Goal: Contribute content: Add original content to the website for others to see

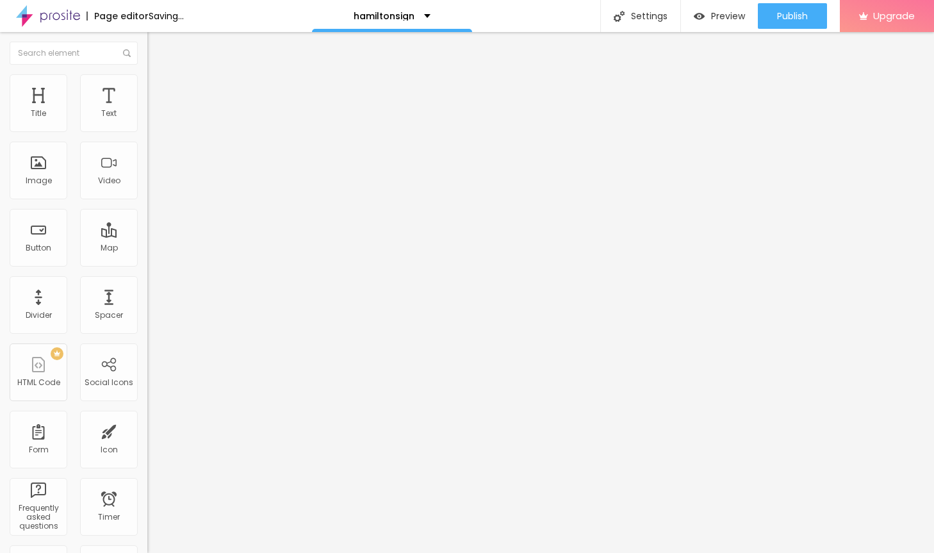
click at [147, 110] on span "Add image" at bounding box center [173, 104] width 53 height 11
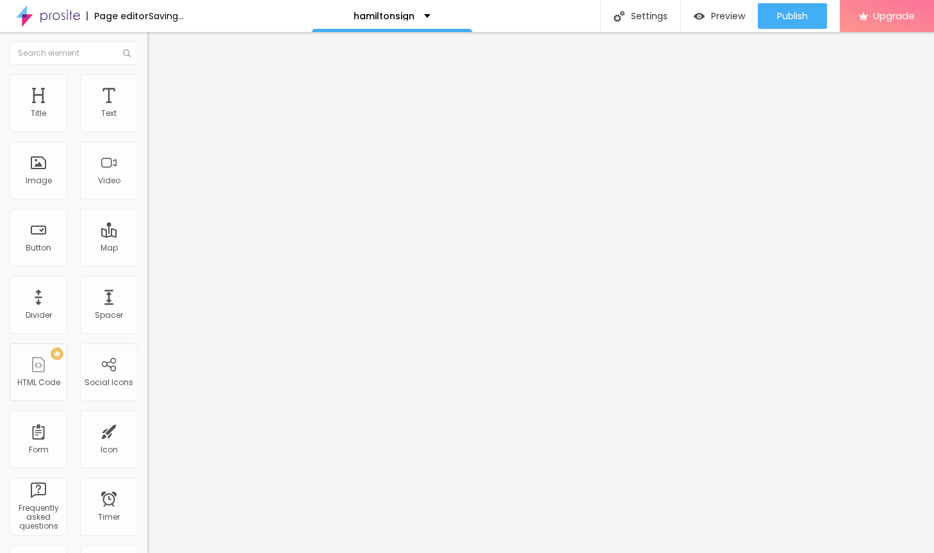
click at [157, 48] on div "Edit Image" at bounding box center [190, 47] width 67 height 10
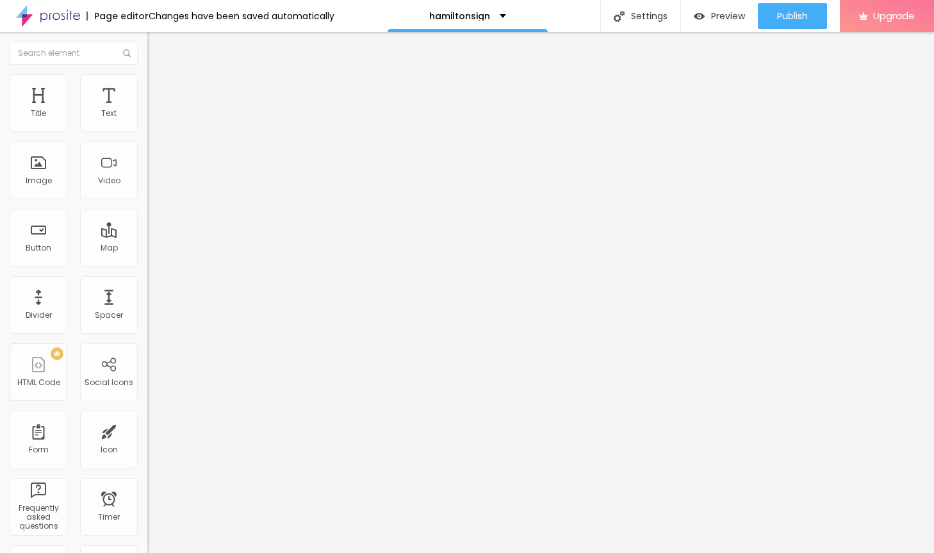
click at [157, 49] on img "button" at bounding box center [162, 47] width 10 height 10
click at [147, 110] on span "Add image" at bounding box center [173, 104] width 53 height 11
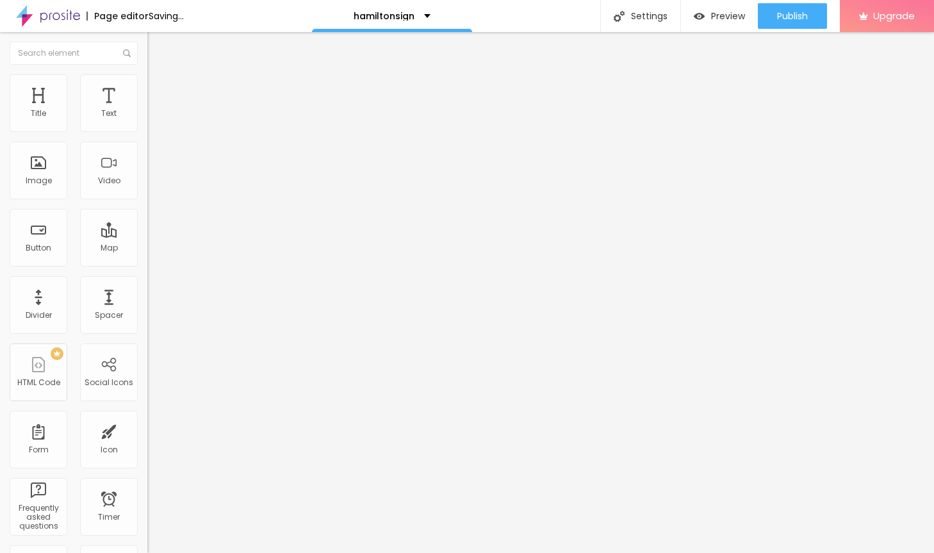
click at [147, 110] on span "Add image" at bounding box center [173, 104] width 53 height 11
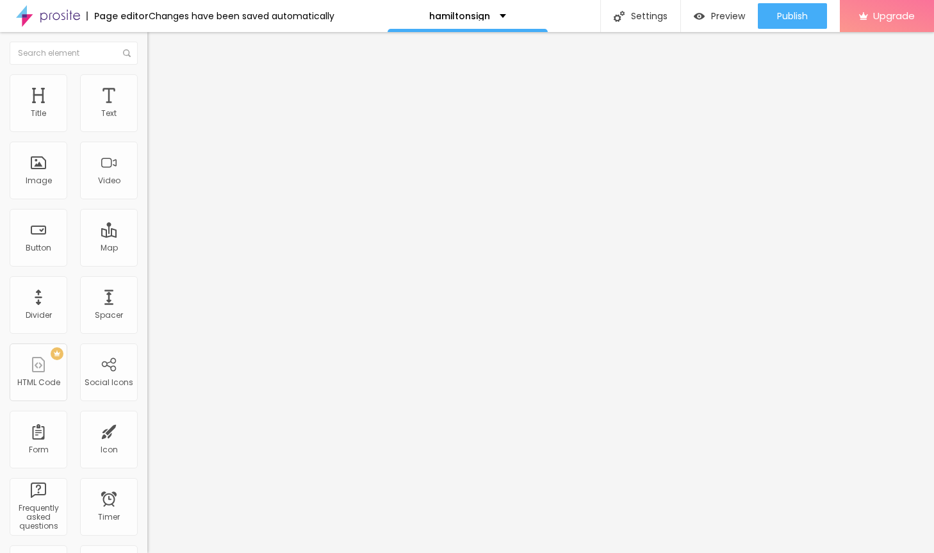
click at [229, 552] on div "Subindo 0/2 arquivos" at bounding box center [467, 557] width 934 height 8
click at [222, 552] on div at bounding box center [467, 560] width 934 height 0
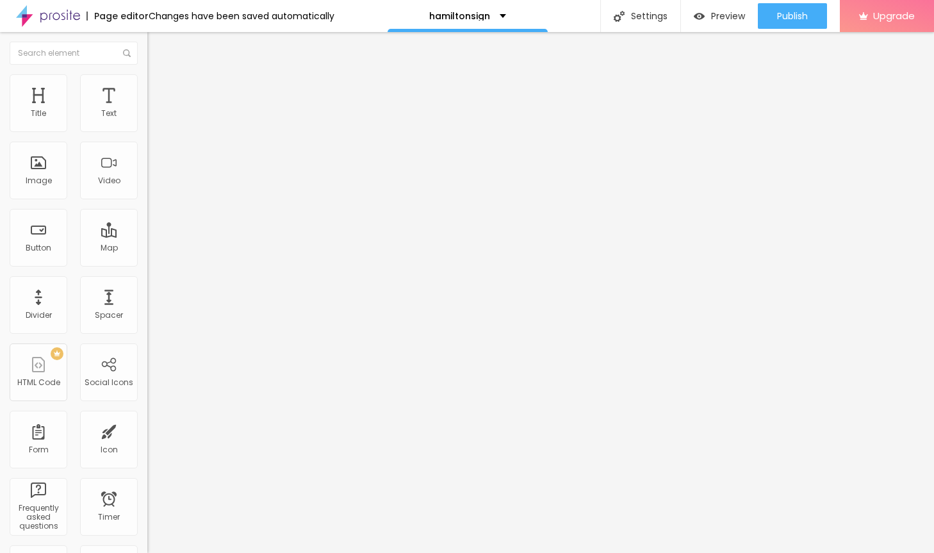
click at [225, 552] on div at bounding box center [467, 560] width 934 height 0
click at [221, 552] on div at bounding box center [467, 560] width 934 height 0
click at [225, 552] on div "Subindo 0/2 arquivos" at bounding box center [467, 557] width 934 height 8
click at [157, 48] on img "button" at bounding box center [162, 47] width 10 height 10
click at [147, 110] on span "Add image" at bounding box center [173, 104] width 53 height 11
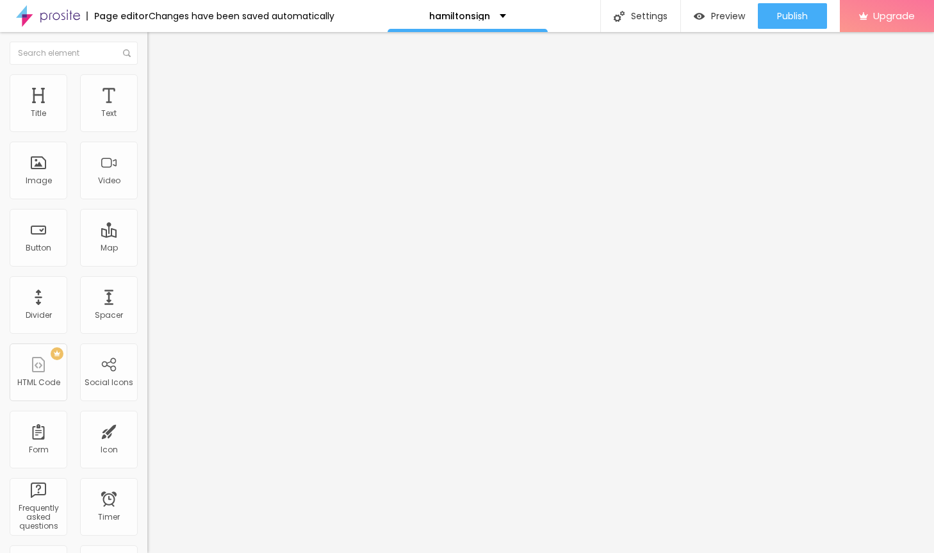
click at [263, 552] on div at bounding box center [467, 560] width 934 height 0
